Goal: Navigation & Orientation: Find specific page/section

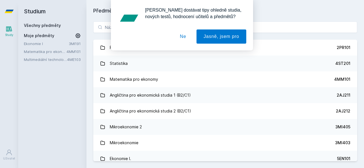
click at [43, 46] on div "[PERSON_NAME] dostávat tipy ohledně studia, nových testů, hodnocení učitelů a p…" at bounding box center [182, 25] width 364 height 51
click at [38, 44] on div "[PERSON_NAME] dostávat tipy ohledně studia, nových testů, hodnocení učitelů a p…" at bounding box center [182, 25] width 364 height 51
click at [182, 39] on button "Ne" at bounding box center [183, 37] width 20 height 14
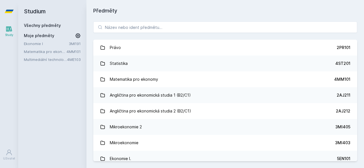
click at [56, 41] on link "Ekonomie I" at bounding box center [46, 44] width 45 height 6
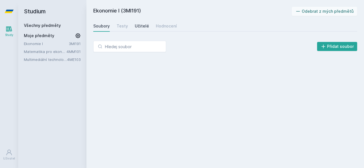
click at [140, 27] on div "Učitelé" at bounding box center [142, 26] width 14 height 6
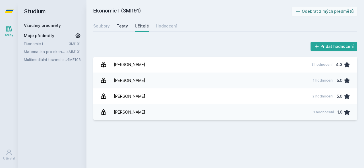
click at [123, 25] on div "Testy" at bounding box center [121, 26] width 11 height 6
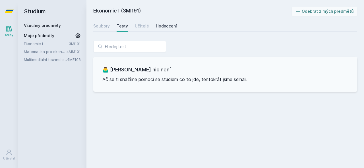
click at [159, 27] on div "Hodnocení" at bounding box center [166, 26] width 21 height 6
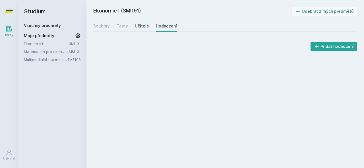
click at [137, 22] on link "Učitelé" at bounding box center [142, 25] width 14 height 11
